Goal: Task Accomplishment & Management: Manage account settings

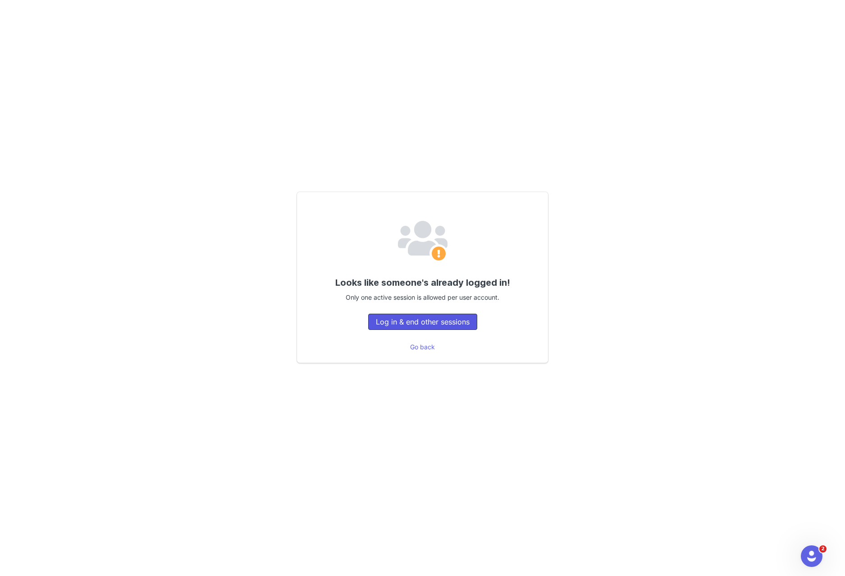
click at [433, 326] on button "Log in & end other sessions" at bounding box center [422, 322] width 109 height 16
click at [412, 322] on button "Log in & end other sessions" at bounding box center [422, 322] width 109 height 16
click at [430, 322] on button "Log in & end other sessions" at bounding box center [422, 322] width 109 height 16
